Goal: Task Accomplishment & Management: Use online tool/utility

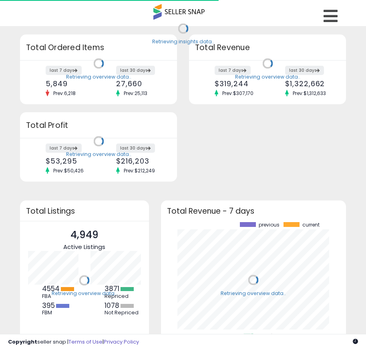
scroll to position [111, 169]
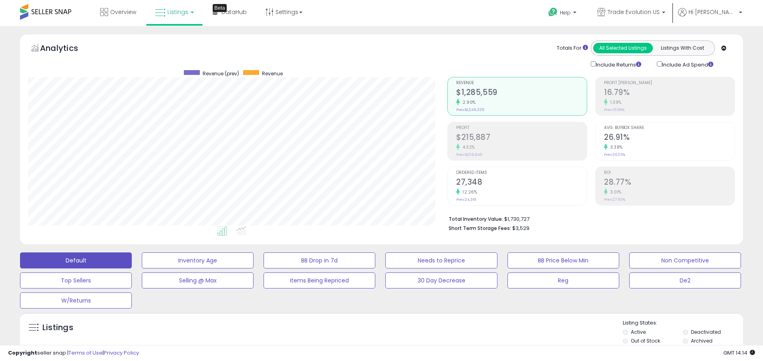
scroll to position [164, 419]
click at [372, 332] on label "Deactivated" at bounding box center [706, 331] width 30 height 7
click at [372, 340] on label "Archived" at bounding box center [702, 340] width 22 height 7
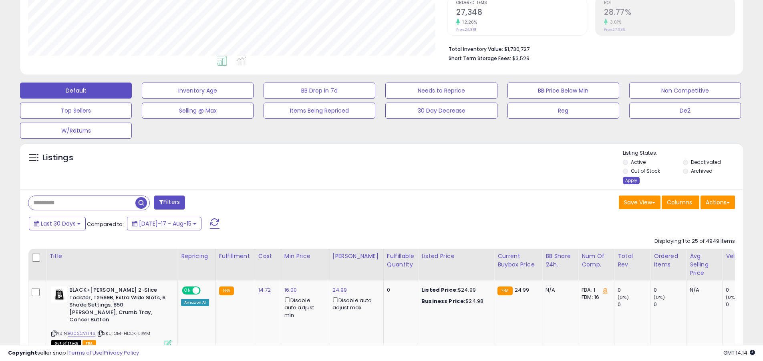
click at [372, 180] on div "Apply" at bounding box center [631, 181] width 17 height 8
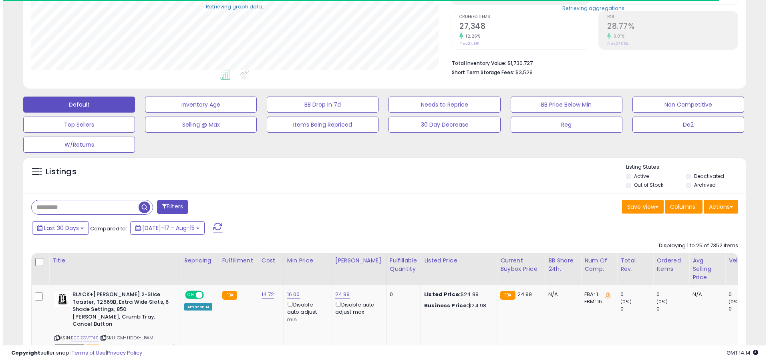
scroll to position [400205, 399950]
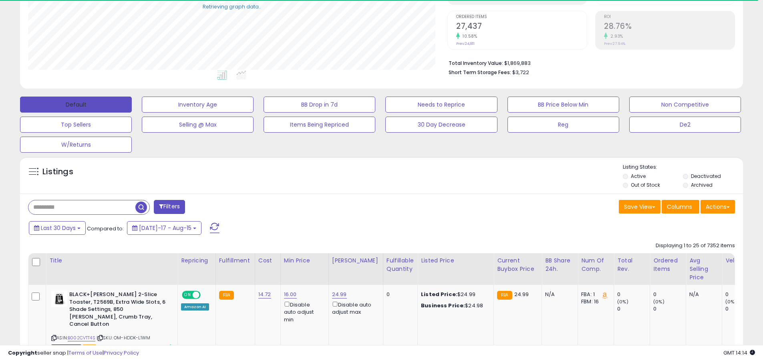
click at [76, 104] on button "Default" at bounding box center [76, 104] width 112 height 16
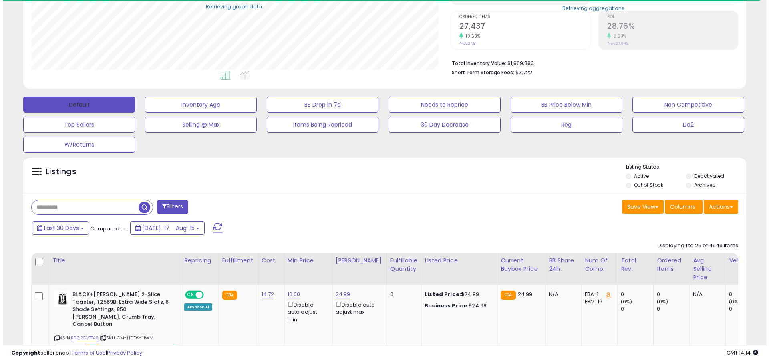
scroll to position [156, 0]
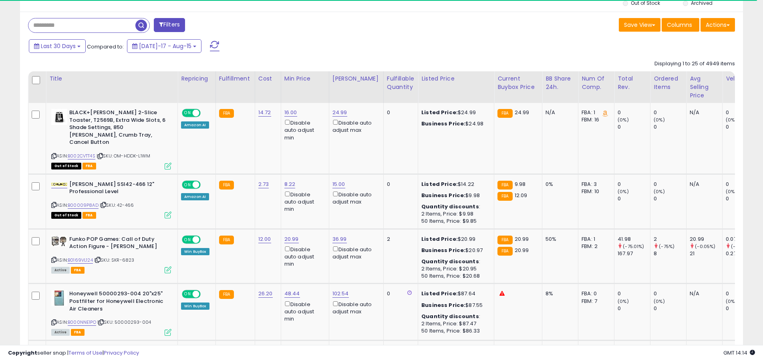
click at [210, 41] on span at bounding box center [215, 46] width 10 height 10
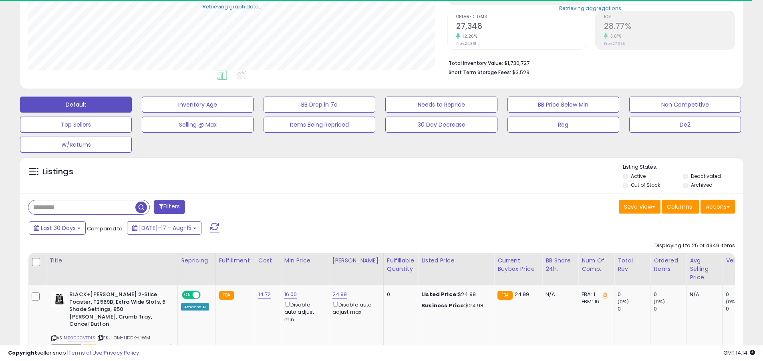
scroll to position [400205, 399950]
click at [82, 207] on input "text" at bounding box center [81, 207] width 107 height 14
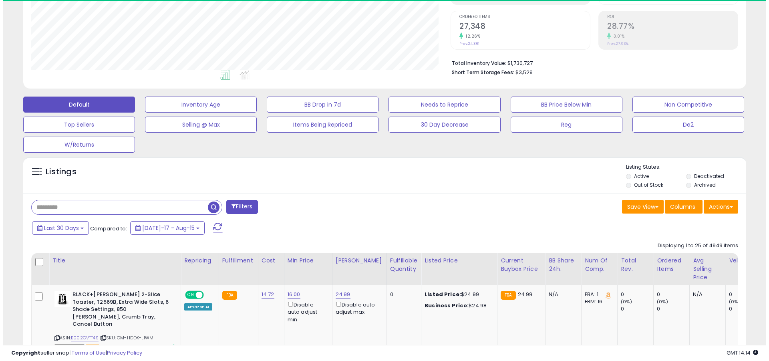
scroll to position [164, 419]
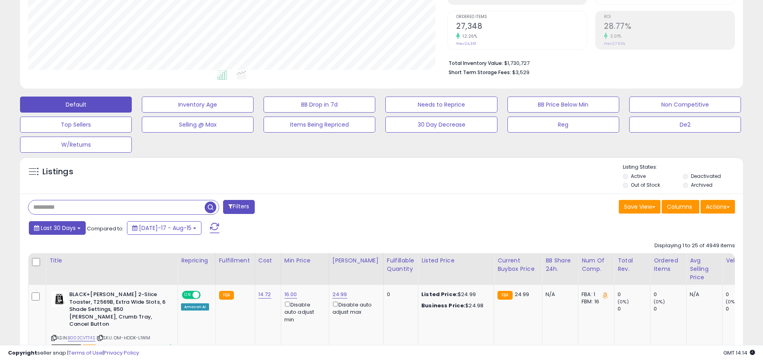
click at [57, 227] on span "Last 30 Days" at bounding box center [58, 228] width 35 height 8
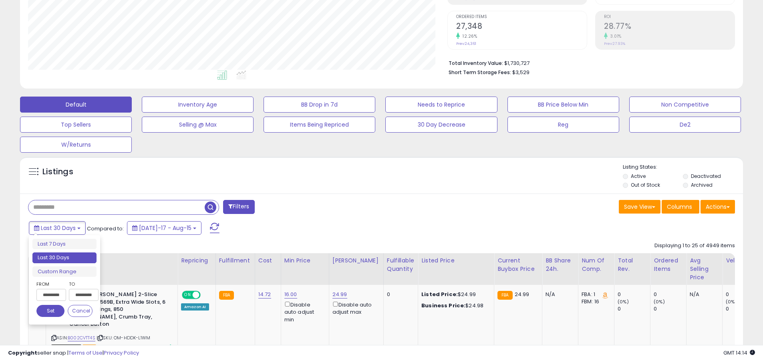
click at [64, 257] on li "Last 30 Days" at bounding box center [64, 257] width 64 height 11
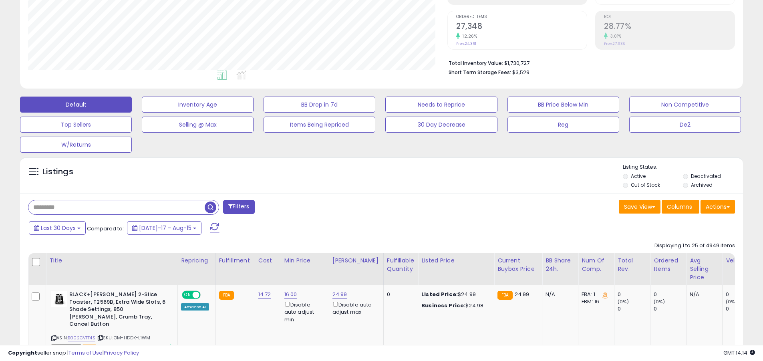
click at [117, 207] on input "text" at bounding box center [116, 207] width 176 height 14
click at [211, 206] on span "button" at bounding box center [211, 207] width 12 height 12
click at [372, 206] on button "Actions" at bounding box center [717, 207] width 34 height 14
click at [0, 0] on link "Export All Columns" at bounding box center [0, 0] width 0 height 0
